Goal: Task Accomplishment & Management: Complete application form

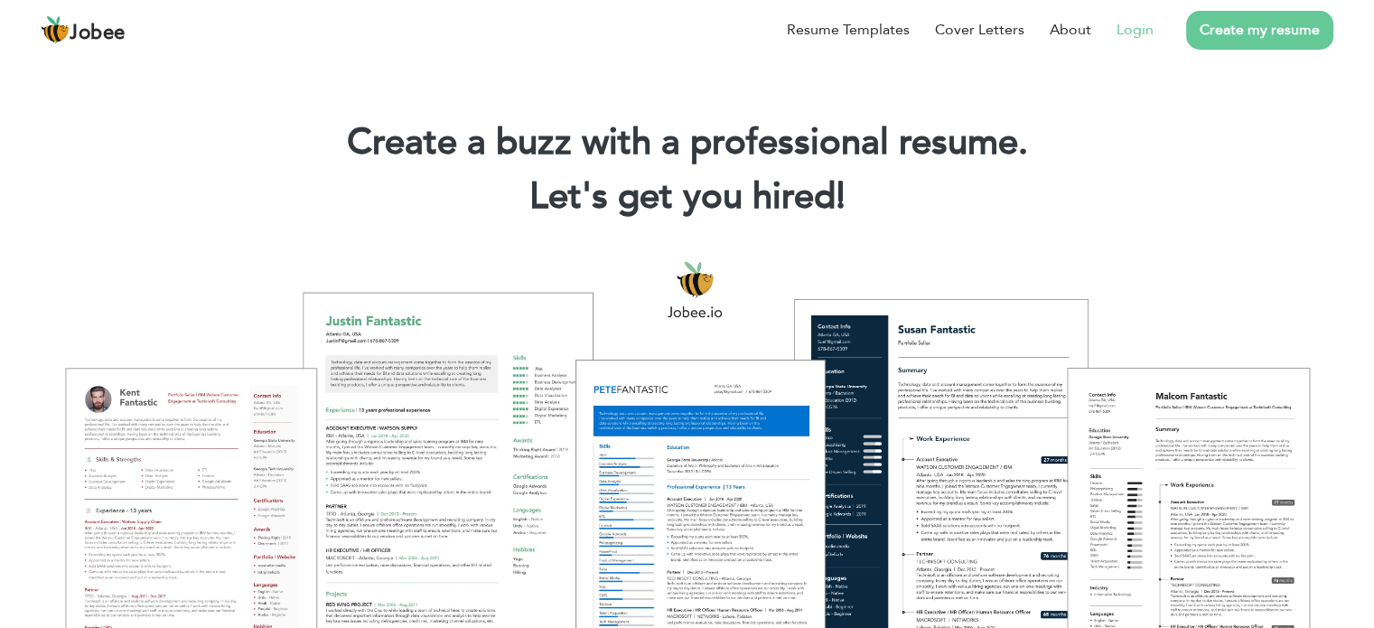
click at [1149, 35] on link "Login" at bounding box center [1134, 30] width 37 height 22
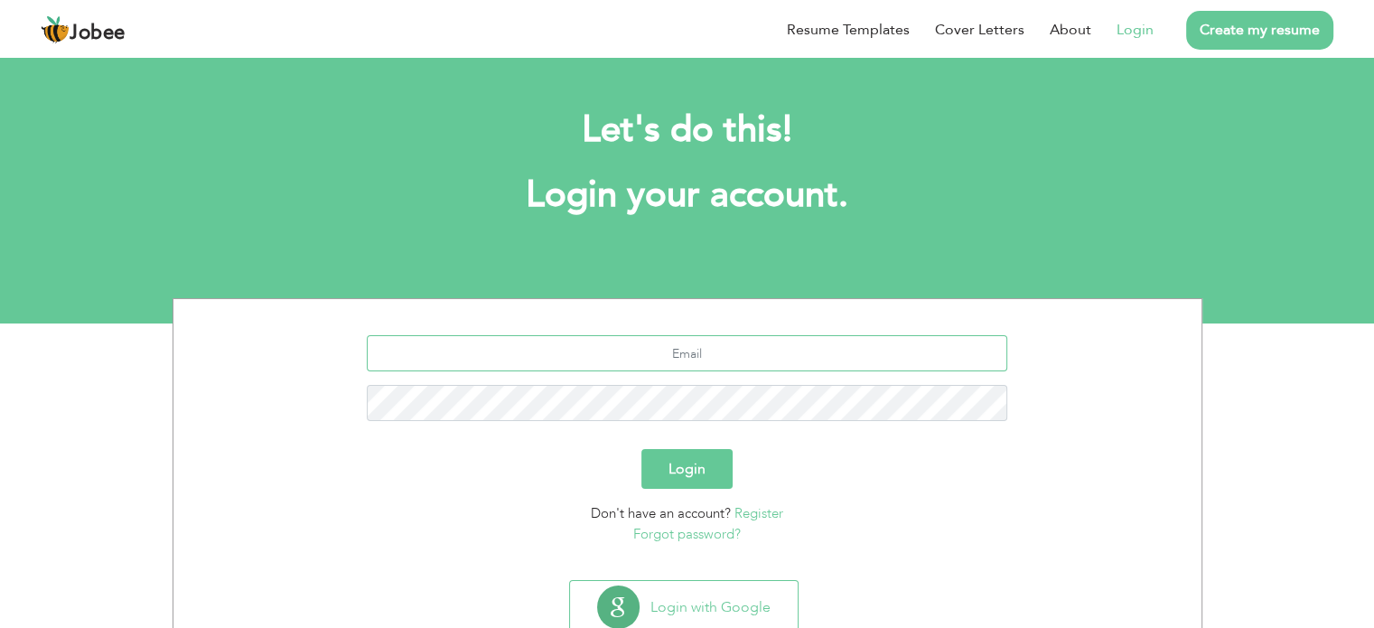
click at [672, 364] on input "text" at bounding box center [687, 353] width 640 height 36
type input "[EMAIL_ADDRESS][DOMAIN_NAME]"
click at [695, 462] on button "Login" at bounding box center [686, 469] width 91 height 40
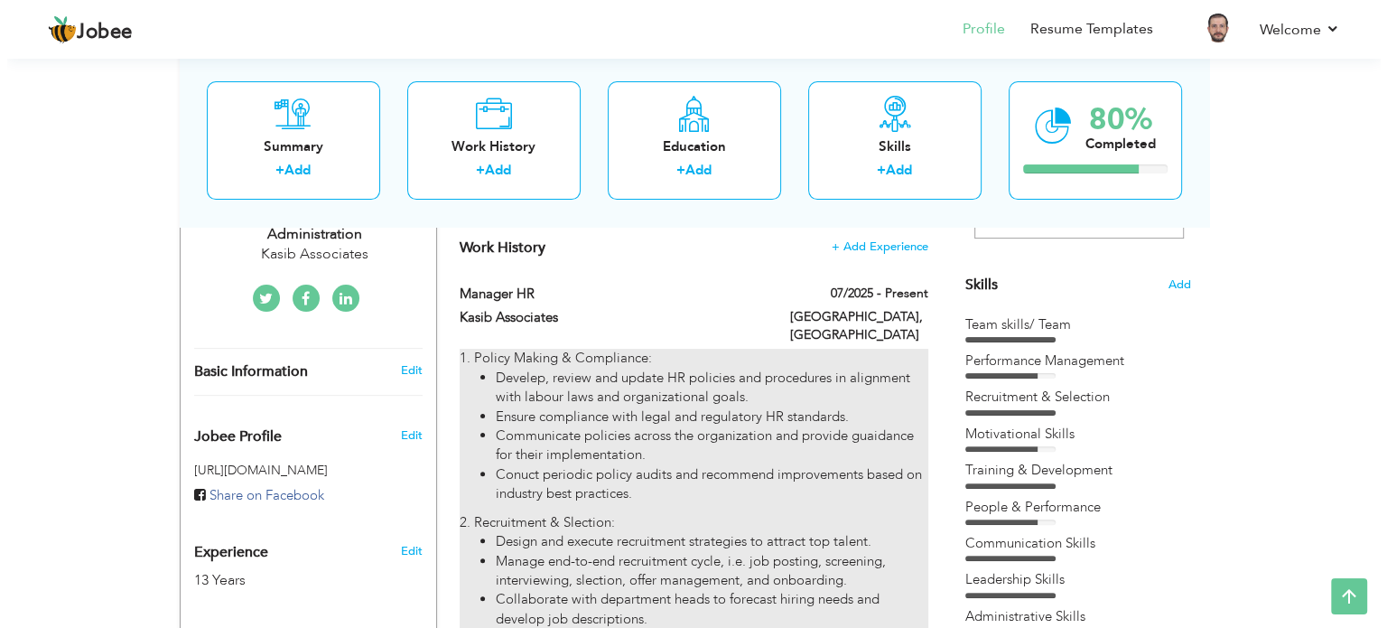
scroll to position [452, 0]
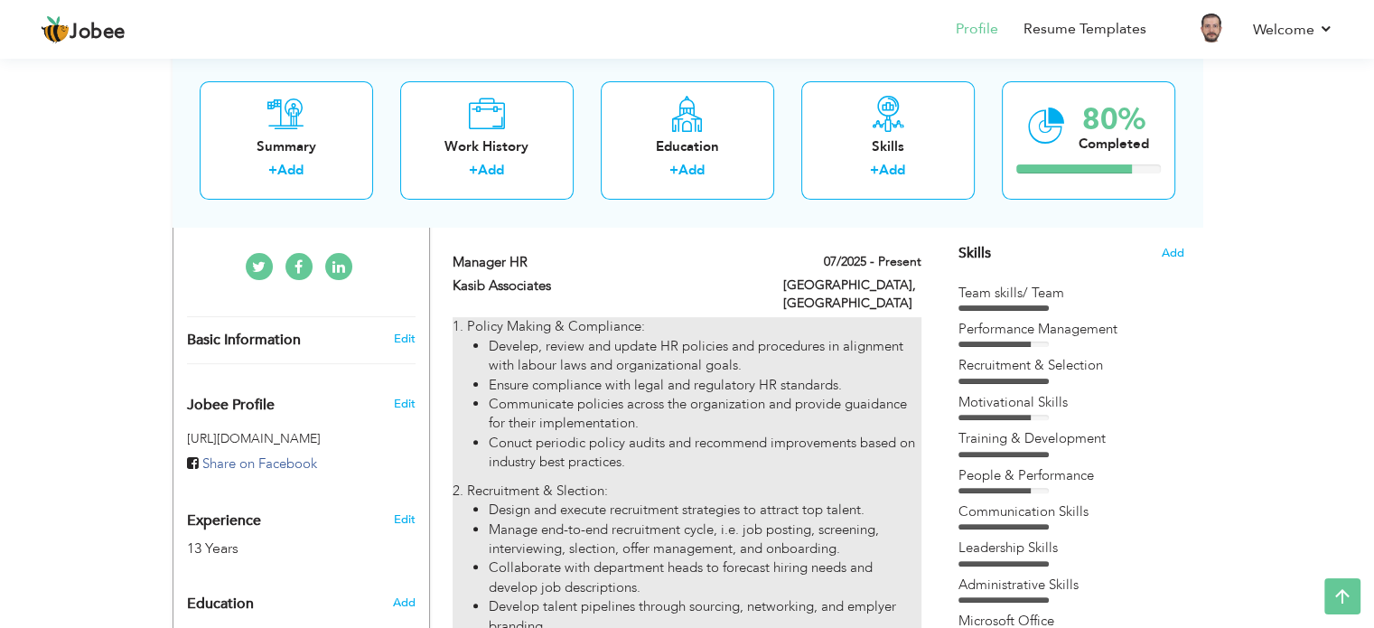
type input "Manager HR"
type input "Kasib Associates"
type input "07/2025"
type input "Pakistan"
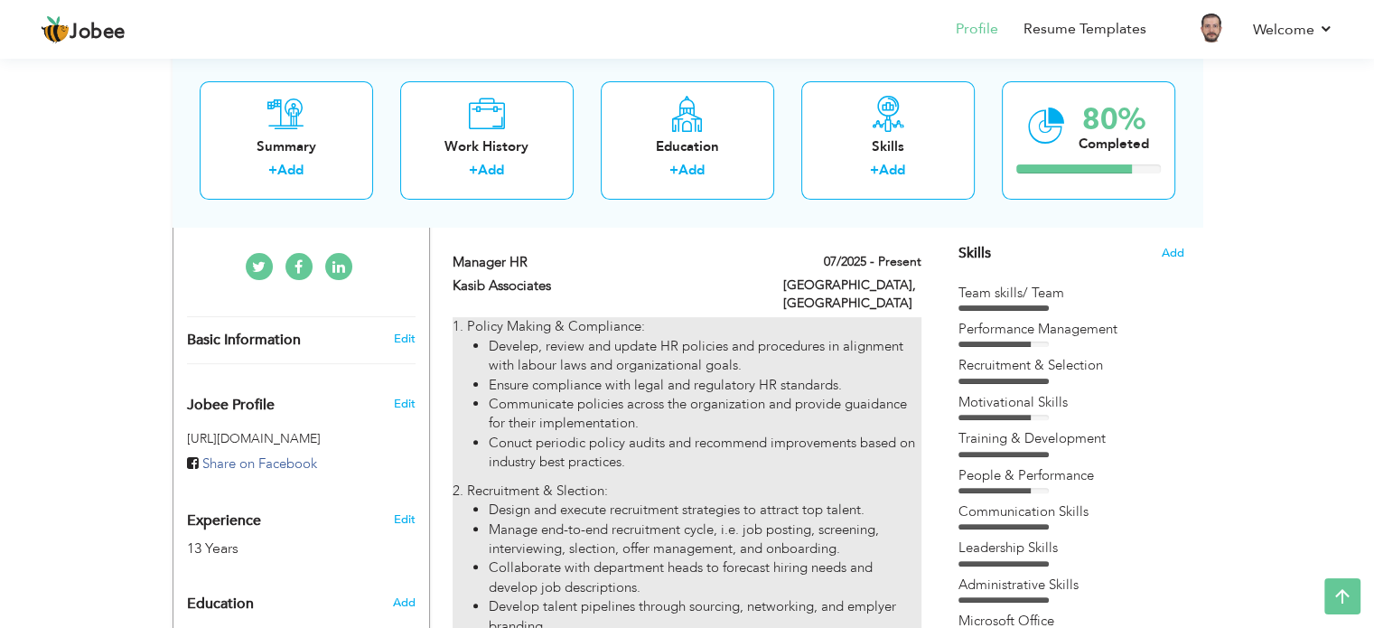
type input "Islamabad"
checkbox input "true"
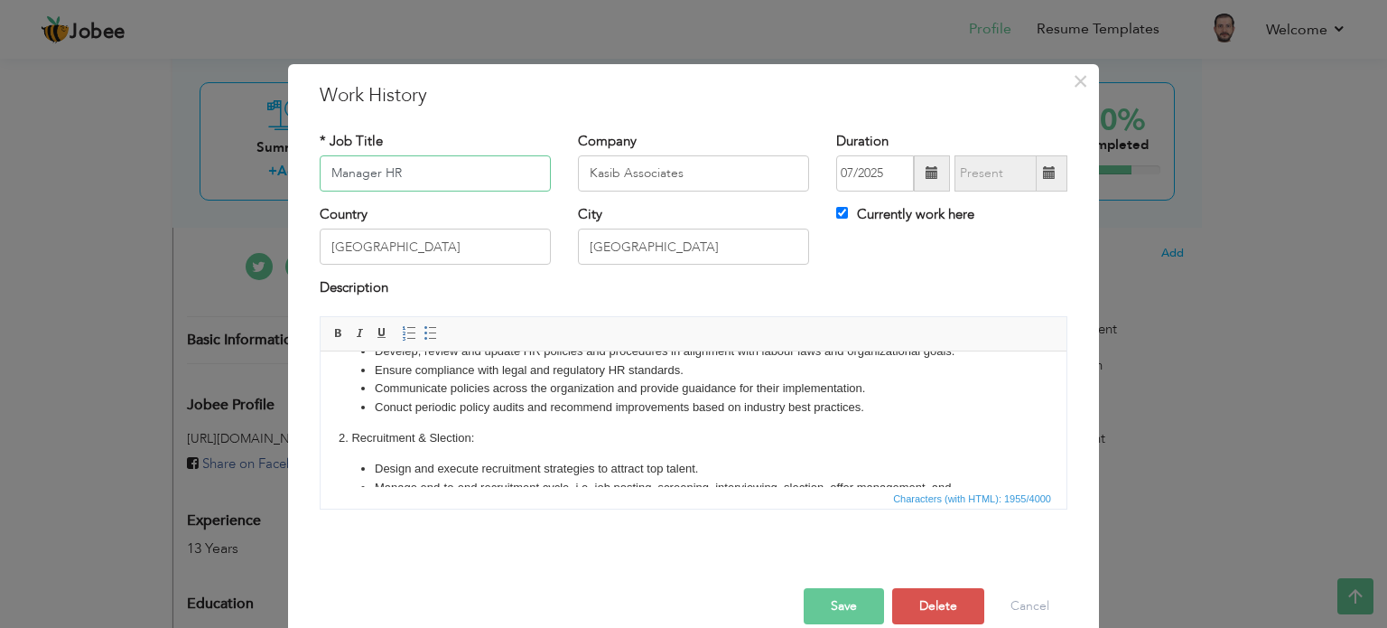
scroll to position [90, 0]
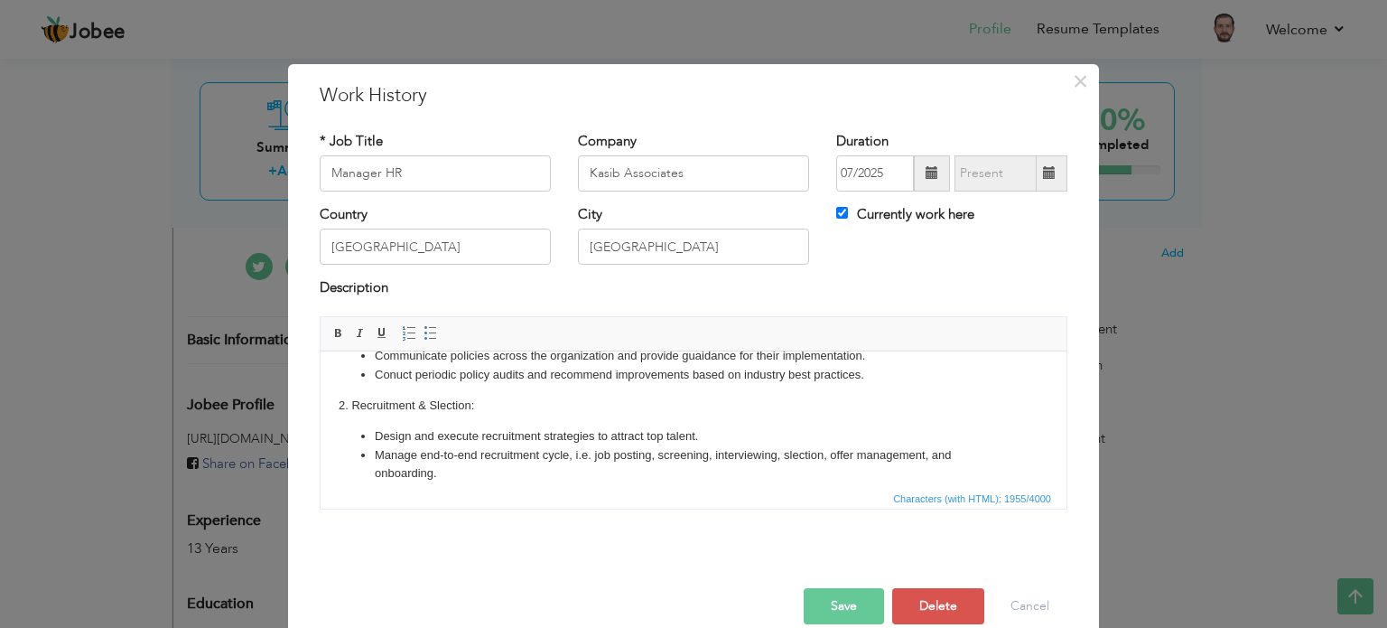
click at [434, 403] on body "1. Policy Making & Compliance: Develep, review and update HR policies and proce…" at bounding box center [694, 565] width 710 height 575
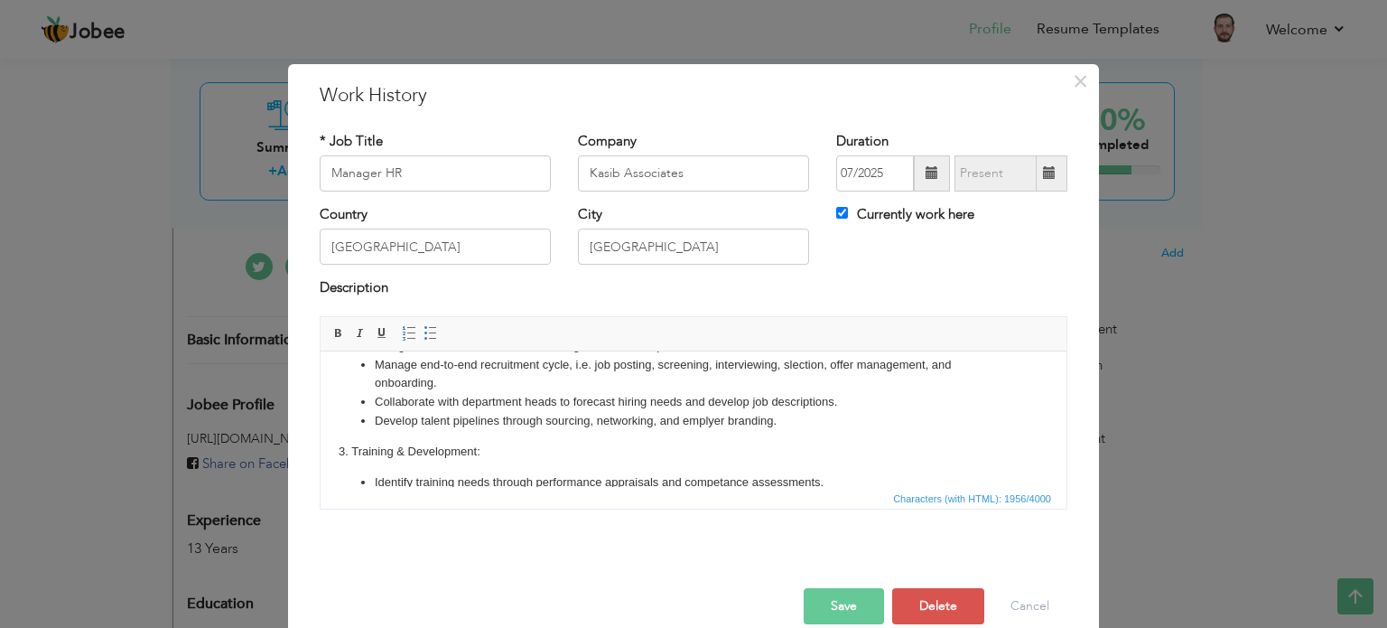
click at [835, 609] on button "Save" at bounding box center [844, 606] width 80 height 36
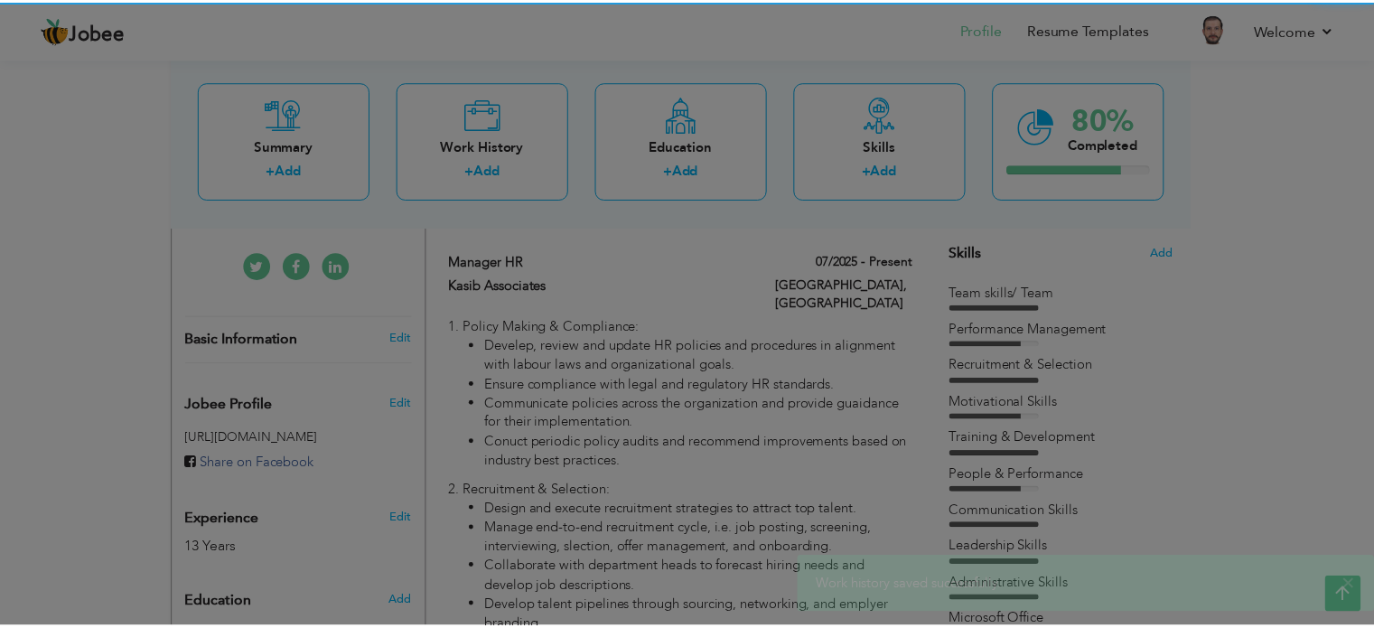
scroll to position [0, 0]
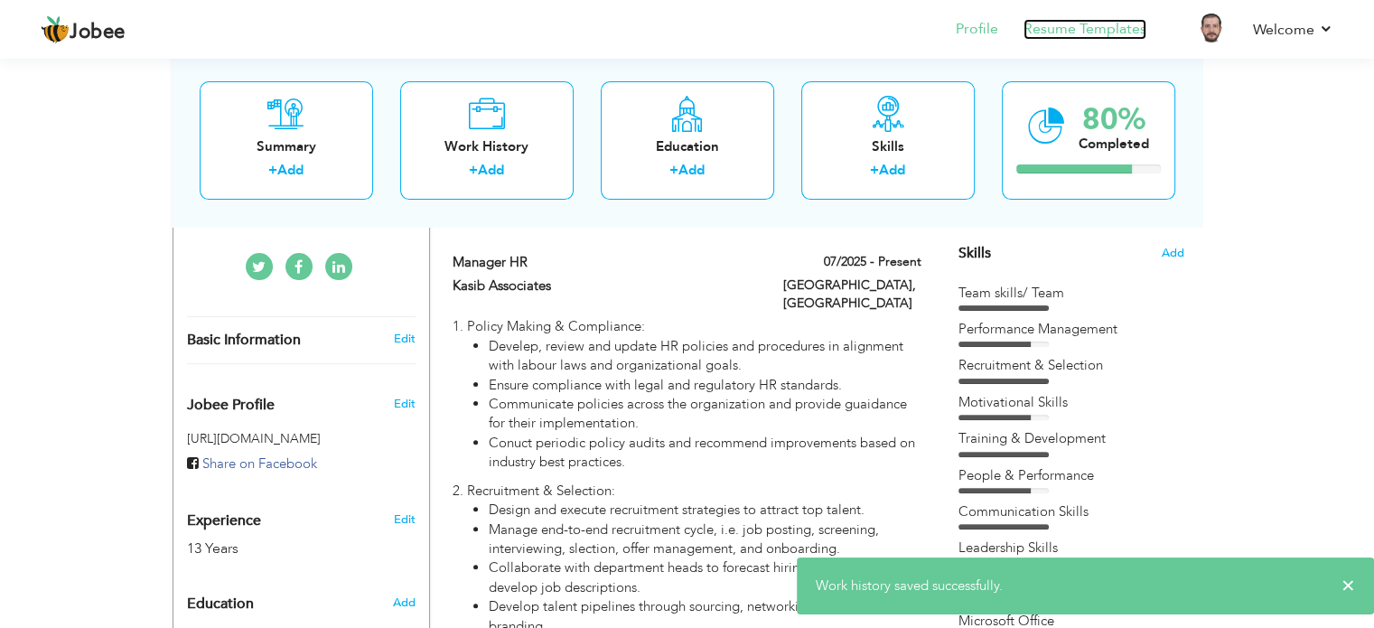
click at [1087, 35] on link "Resume Templates" at bounding box center [1084, 29] width 123 height 21
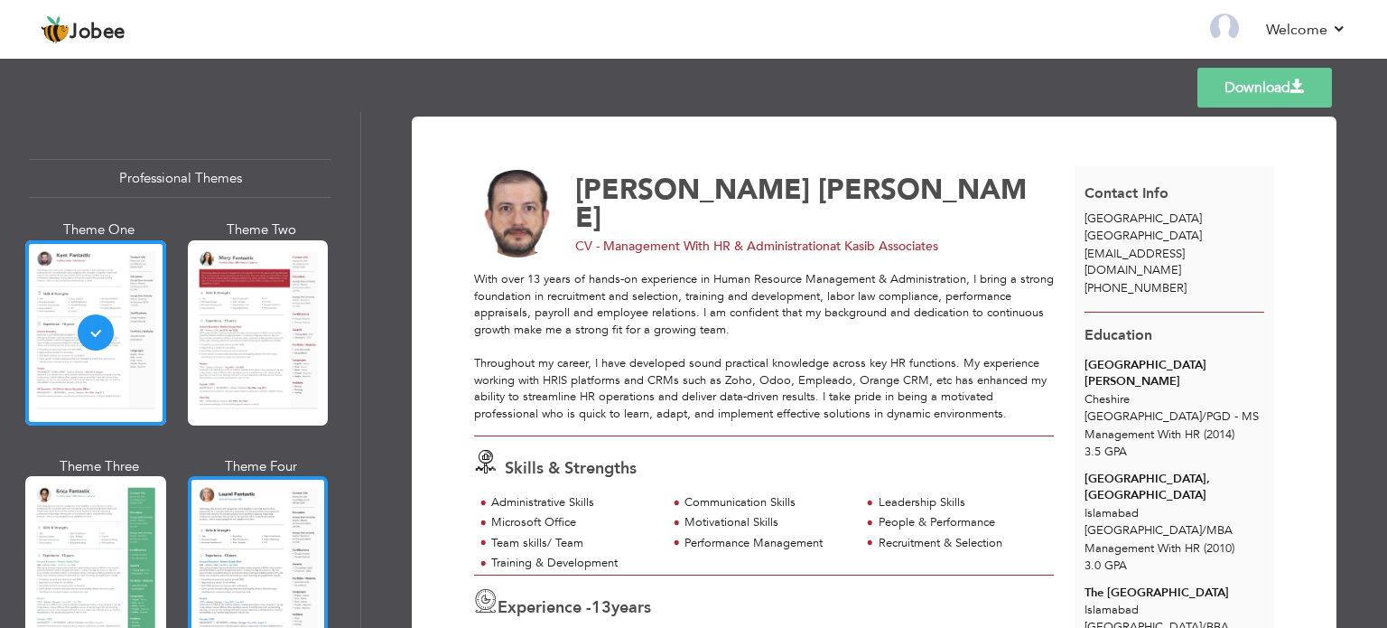
click at [282, 488] on div at bounding box center [258, 568] width 141 height 185
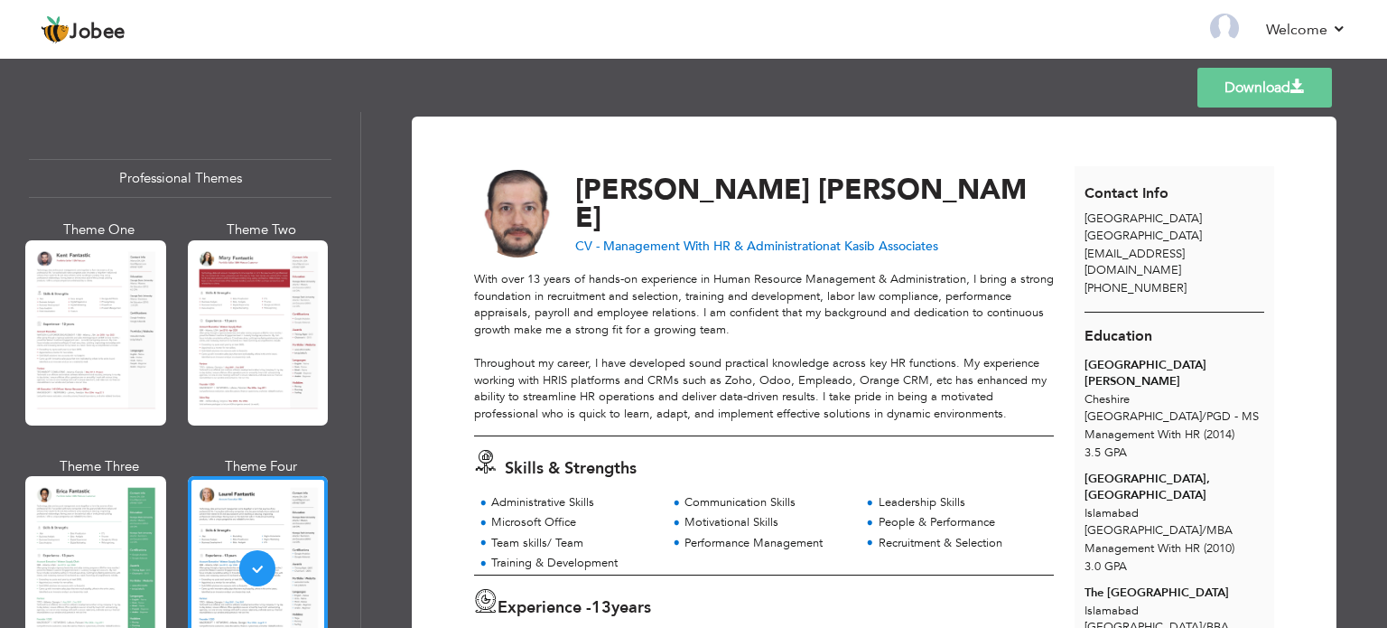
click at [1290, 75] on link "Download" at bounding box center [1265, 88] width 135 height 40
